Goal: Transaction & Acquisition: Purchase product/service

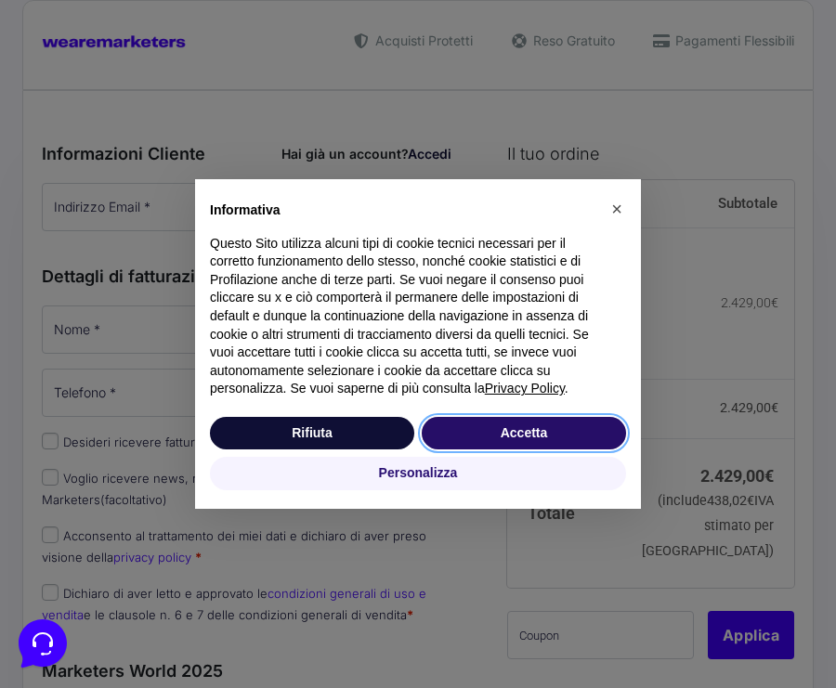
click at [494, 427] on button "Accetta" at bounding box center [524, 433] width 204 height 33
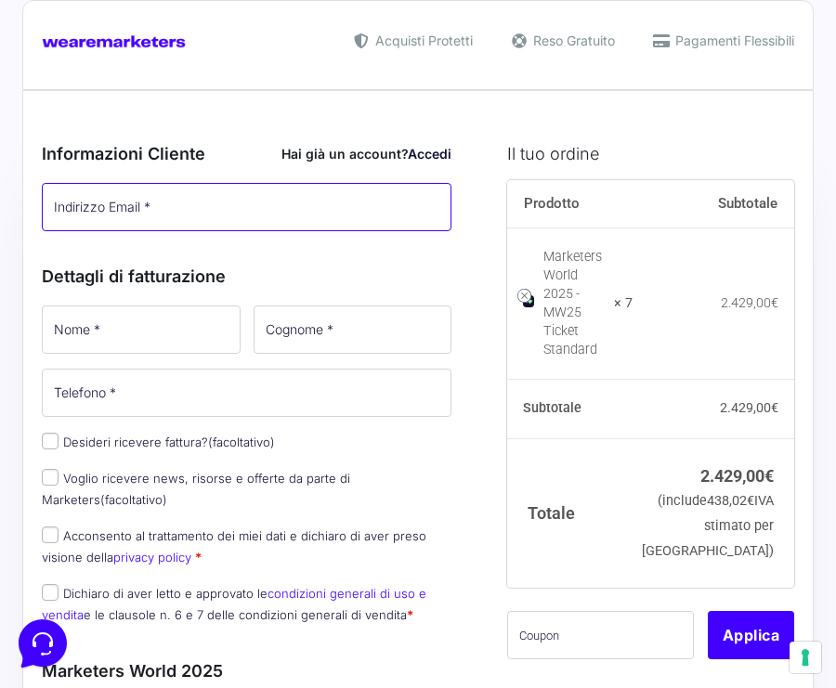
click at [178, 209] on input "Indirizzo Email *" at bounding box center [247, 207] width 410 height 48
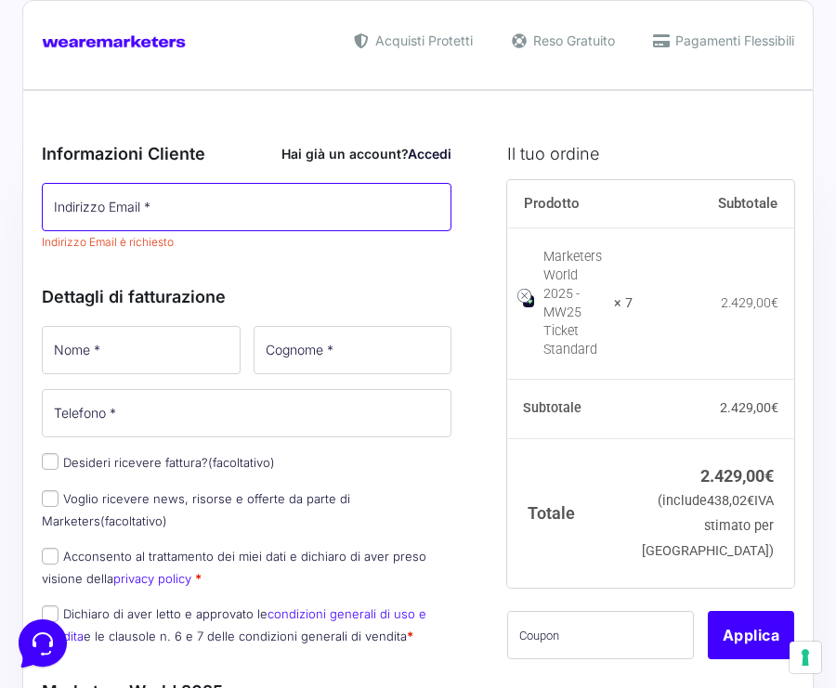
paste input "[EMAIL_ADDRESS][DOMAIN_NAME]"
type input "[EMAIL_ADDRESS][DOMAIN_NAME]"
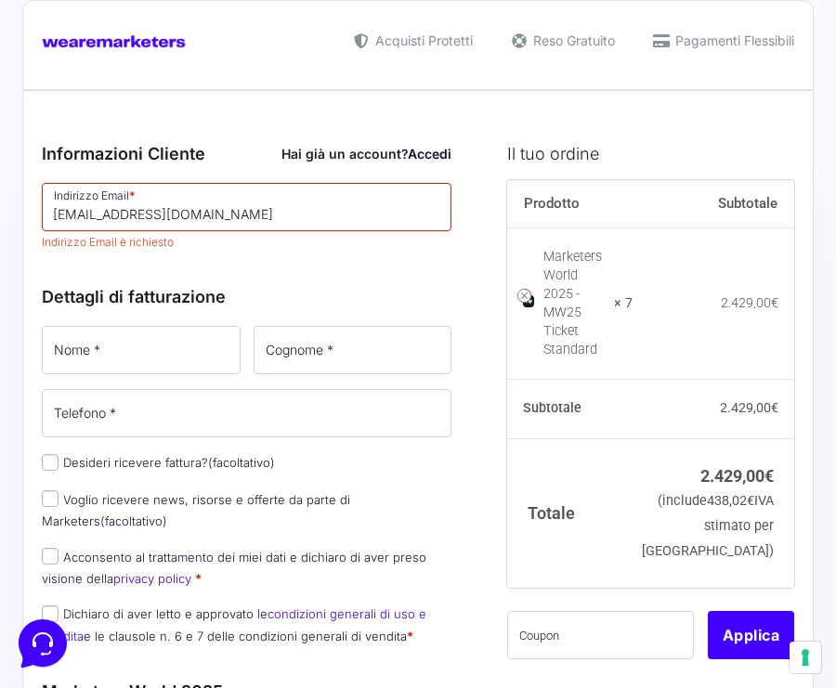
click at [385, 297] on div "Dettagli di fatturazione Nome * Cognome * Telefono * Desideri ricevere fattura?…" at bounding box center [247, 461] width 410 height 395
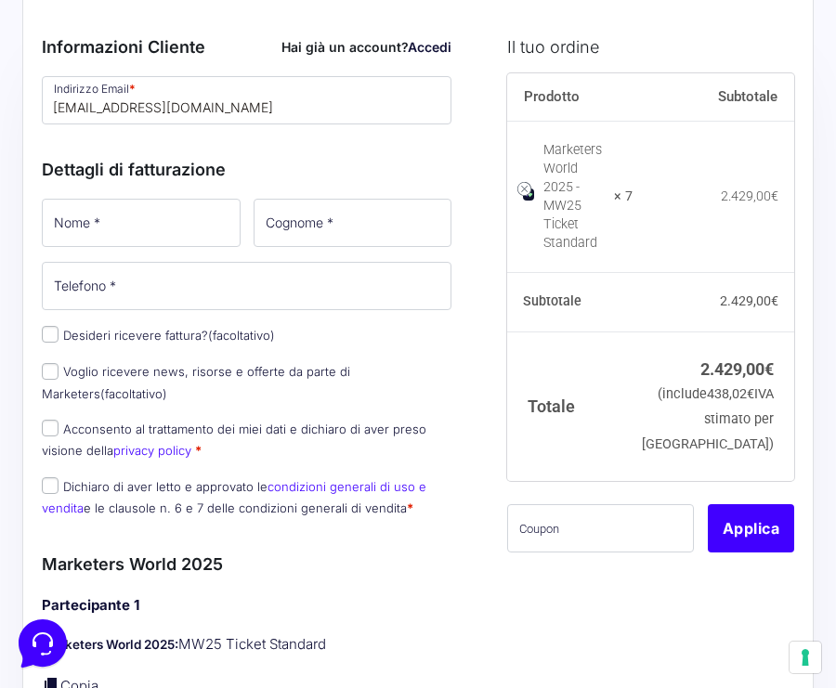
scroll to position [116, 0]
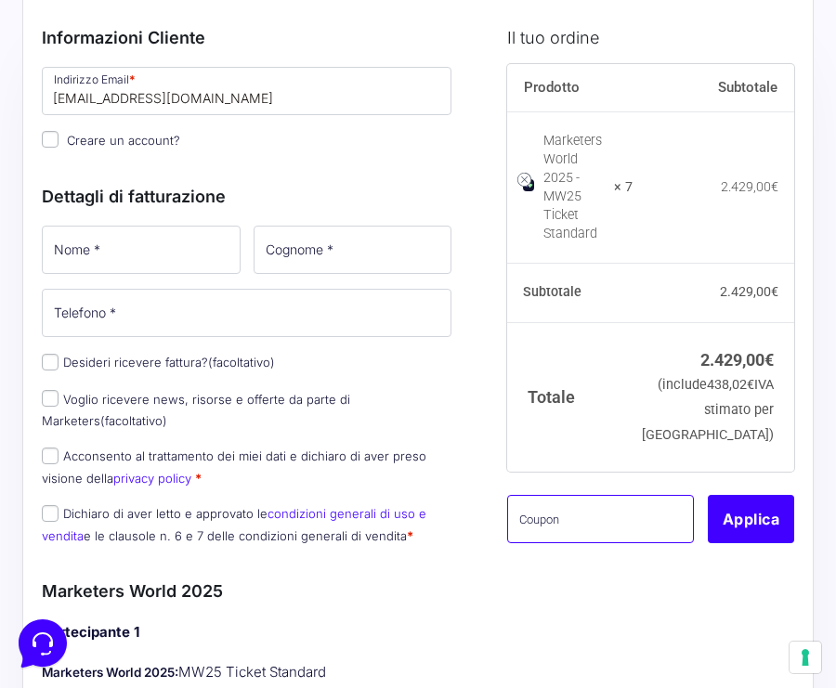
click at [565, 495] on input "text" at bounding box center [600, 519] width 187 height 48
paste input "HUZEP8DS"
type input "HUZEP8DS"
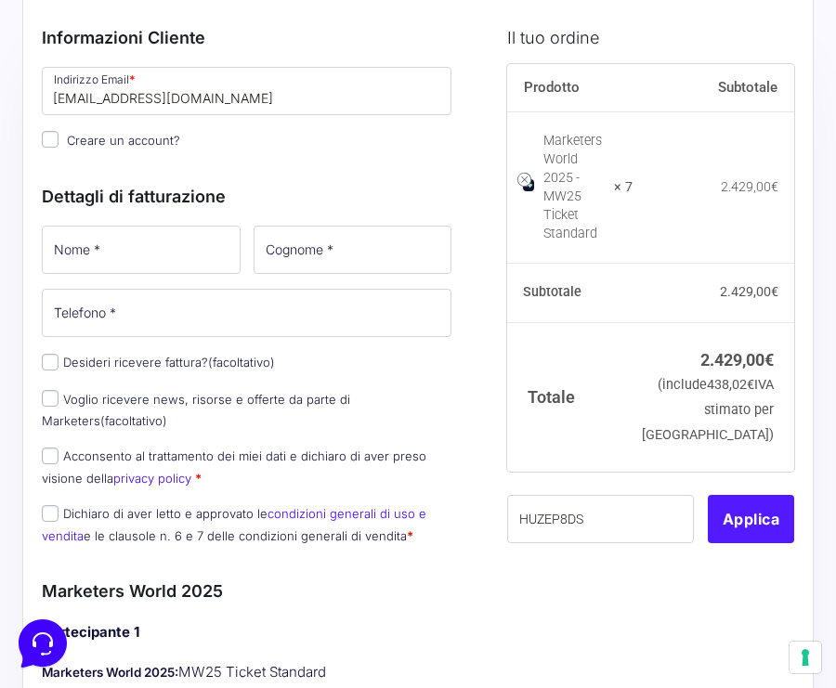
click at [776, 495] on button "Applica" at bounding box center [751, 519] width 86 height 48
